Goal: Task Accomplishment & Management: Use online tool/utility

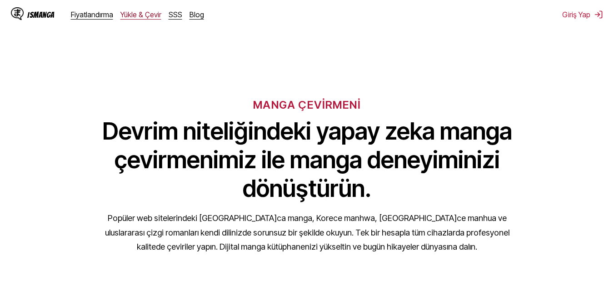
click at [138, 14] on link "Yükle & Çevir" at bounding box center [140, 14] width 41 height 9
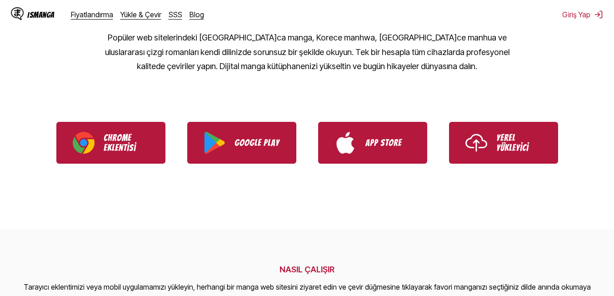
scroll to position [182, 0]
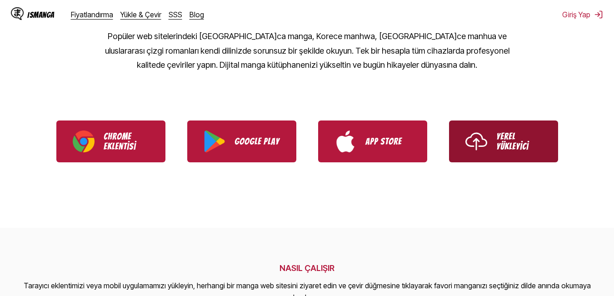
click at [510, 143] on p "Yerel Yükleyici" at bounding box center [518, 141] width 45 height 20
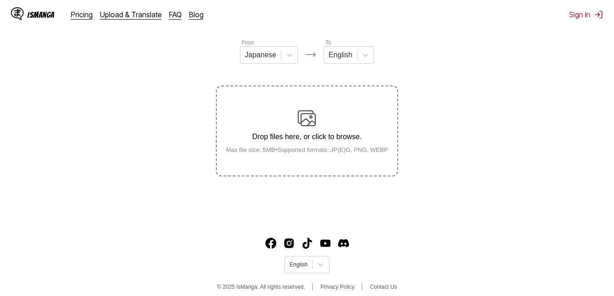
scroll to position [115, 0]
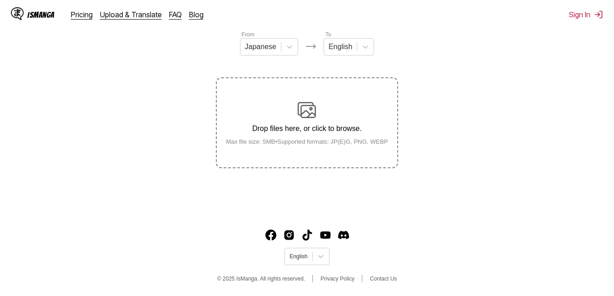
click at [324, 125] on div "Drop files here, or click to browse. Max file size: 5MB • Supported formats: JP…" at bounding box center [306, 123] width 177 height 44
click at [0, 0] on input "Drop files here, or click to browse. Max file size: 5MB • Supported formats: JP…" at bounding box center [0, 0] width 0 height 0
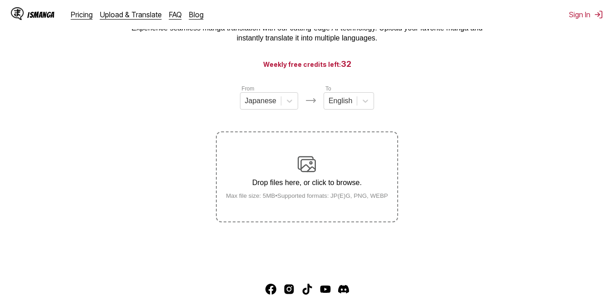
scroll to position [0, 0]
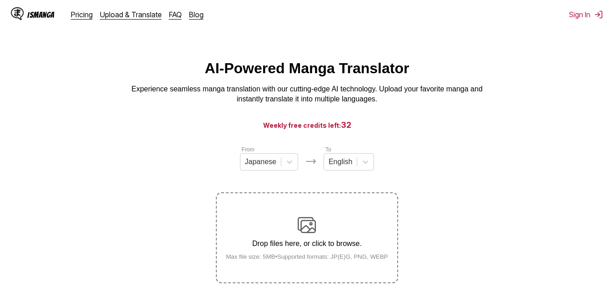
click at [568, 18] on div "IsManga Pricing Upload & Translate FAQ Blog Sign In Pricing Upload & Translate …" at bounding box center [307, 14] width 614 height 29
click at [583, 14] on button "Sign In" at bounding box center [586, 14] width 34 height 9
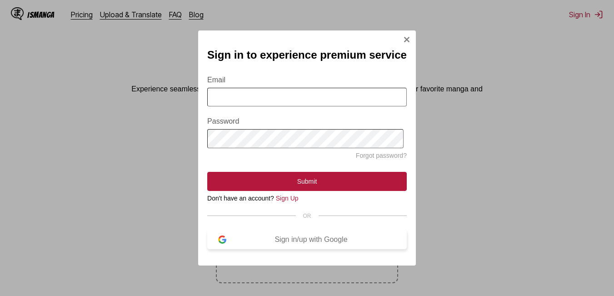
click at [287, 249] on button "Sign in/up with Google" at bounding box center [306, 239] width 199 height 19
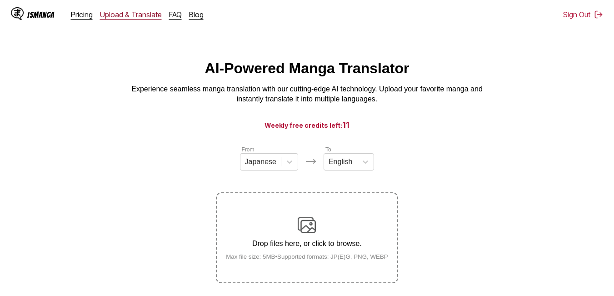
click at [122, 13] on link "Upload & Translate" at bounding box center [131, 14] width 62 height 9
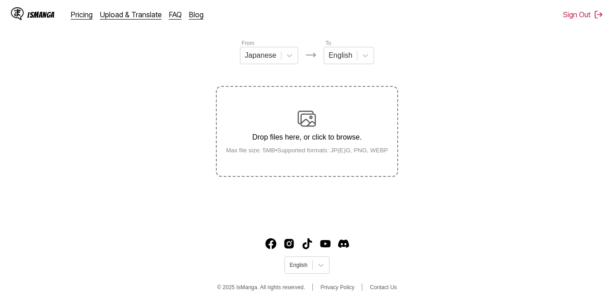
scroll to position [115, 0]
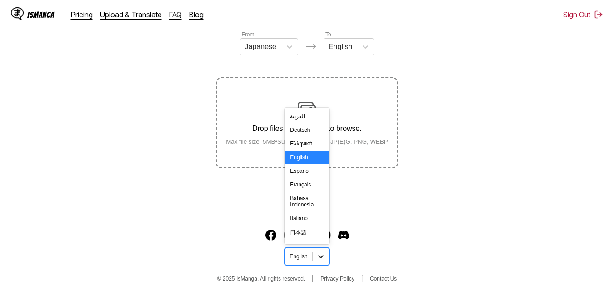
click at [321, 260] on icon at bounding box center [320, 256] width 9 height 9
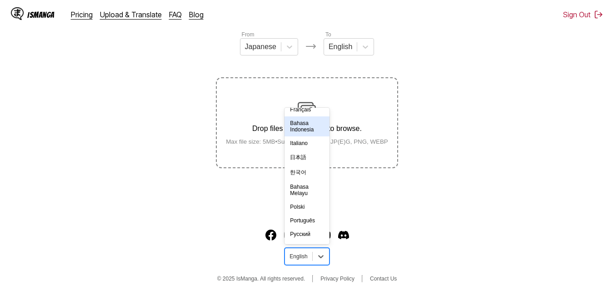
scroll to position [158, 0]
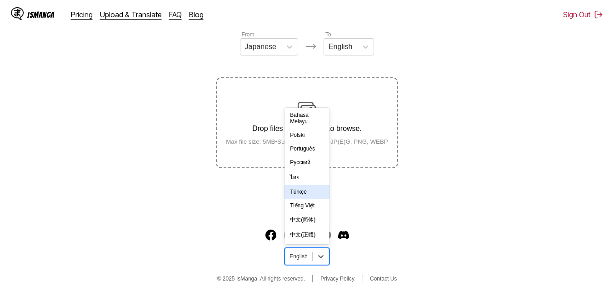
click at [308, 191] on div "Türkçe" at bounding box center [306, 192] width 45 height 14
